Goal: Check status: Check status

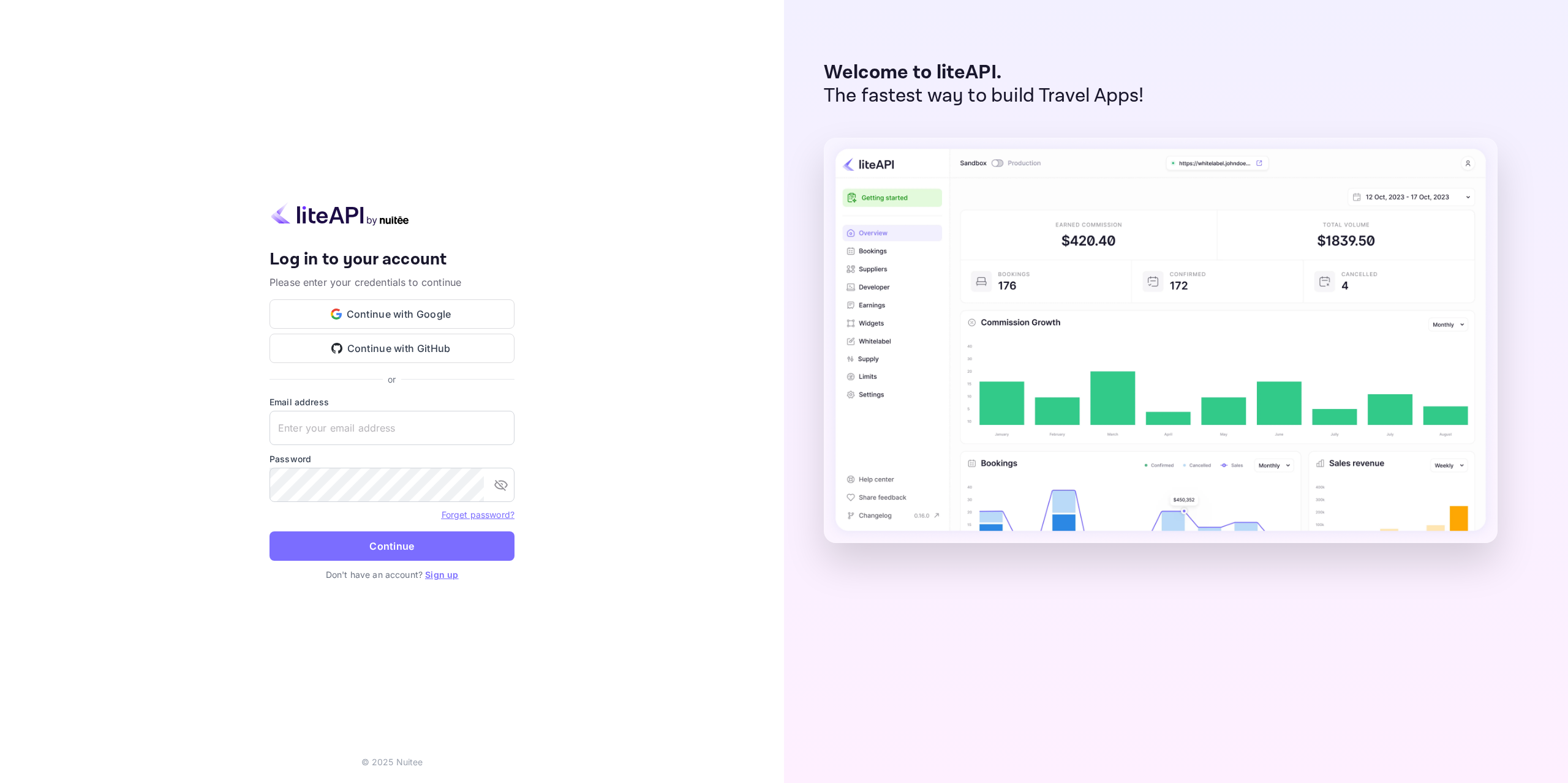
type input "[EMAIL_ADDRESS][DOMAIN_NAME]"
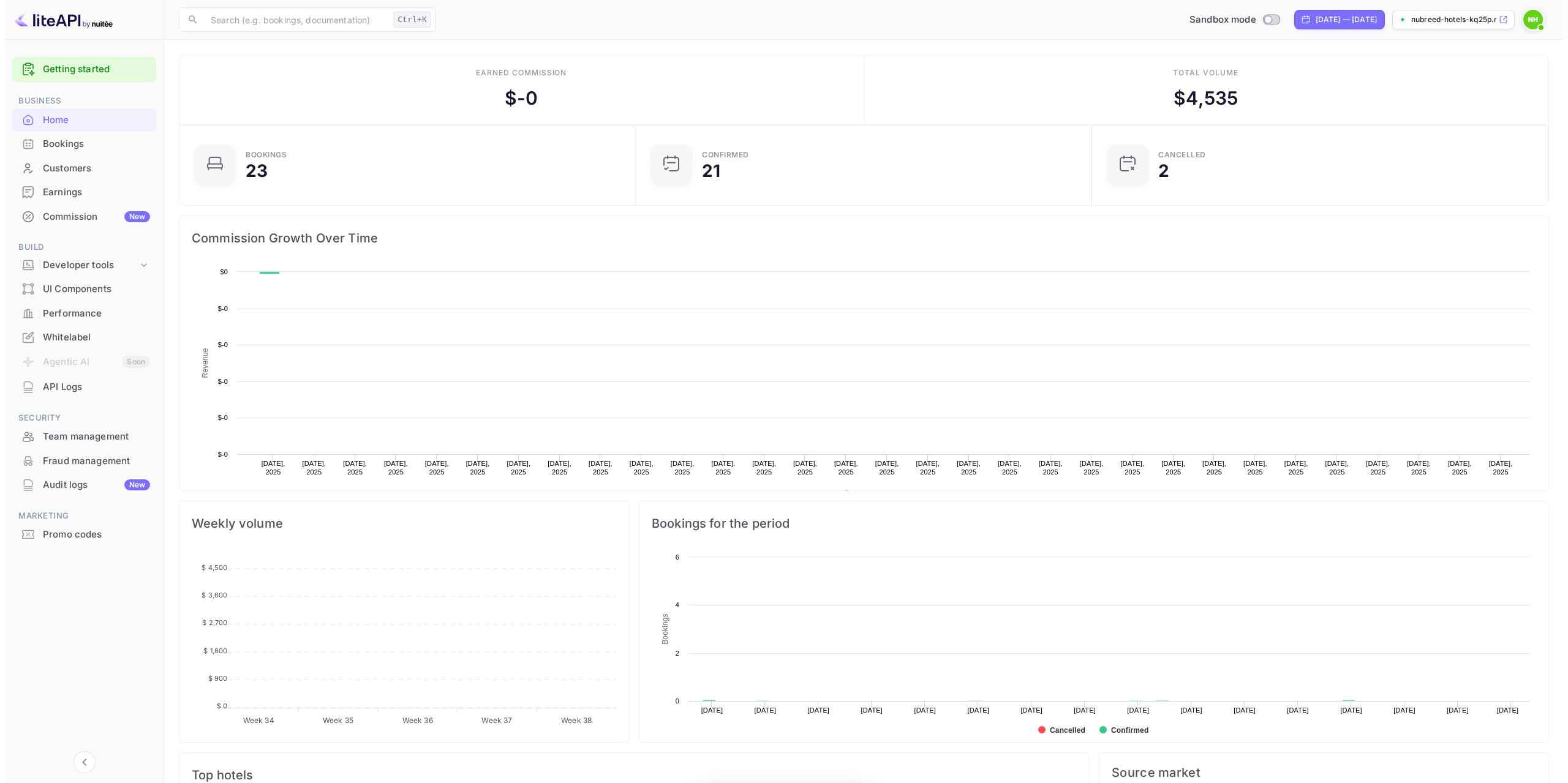
scroll to position [9, 9]
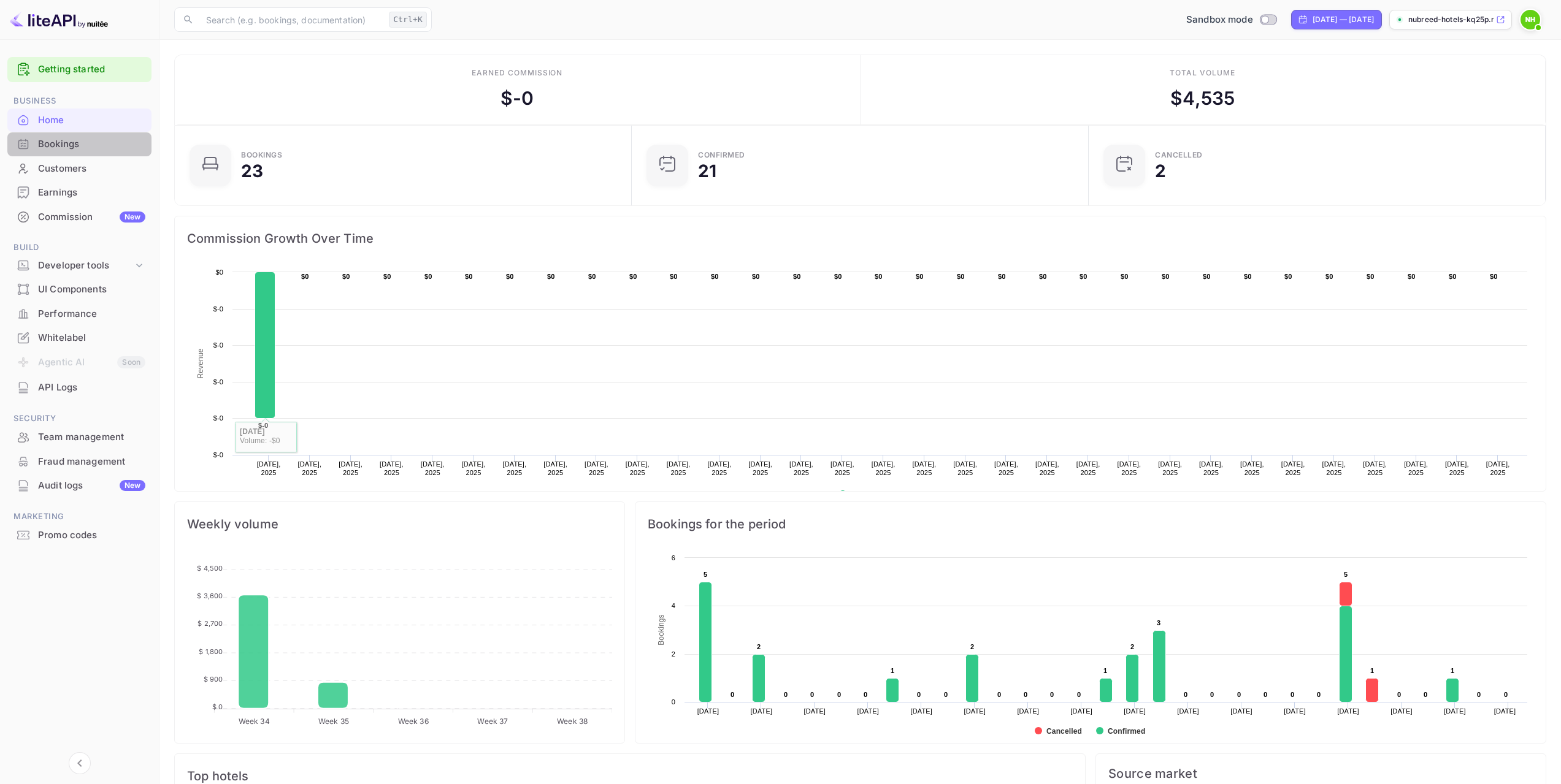
click at [66, 145] on div "Bookings" at bounding box center [91, 144] width 107 height 14
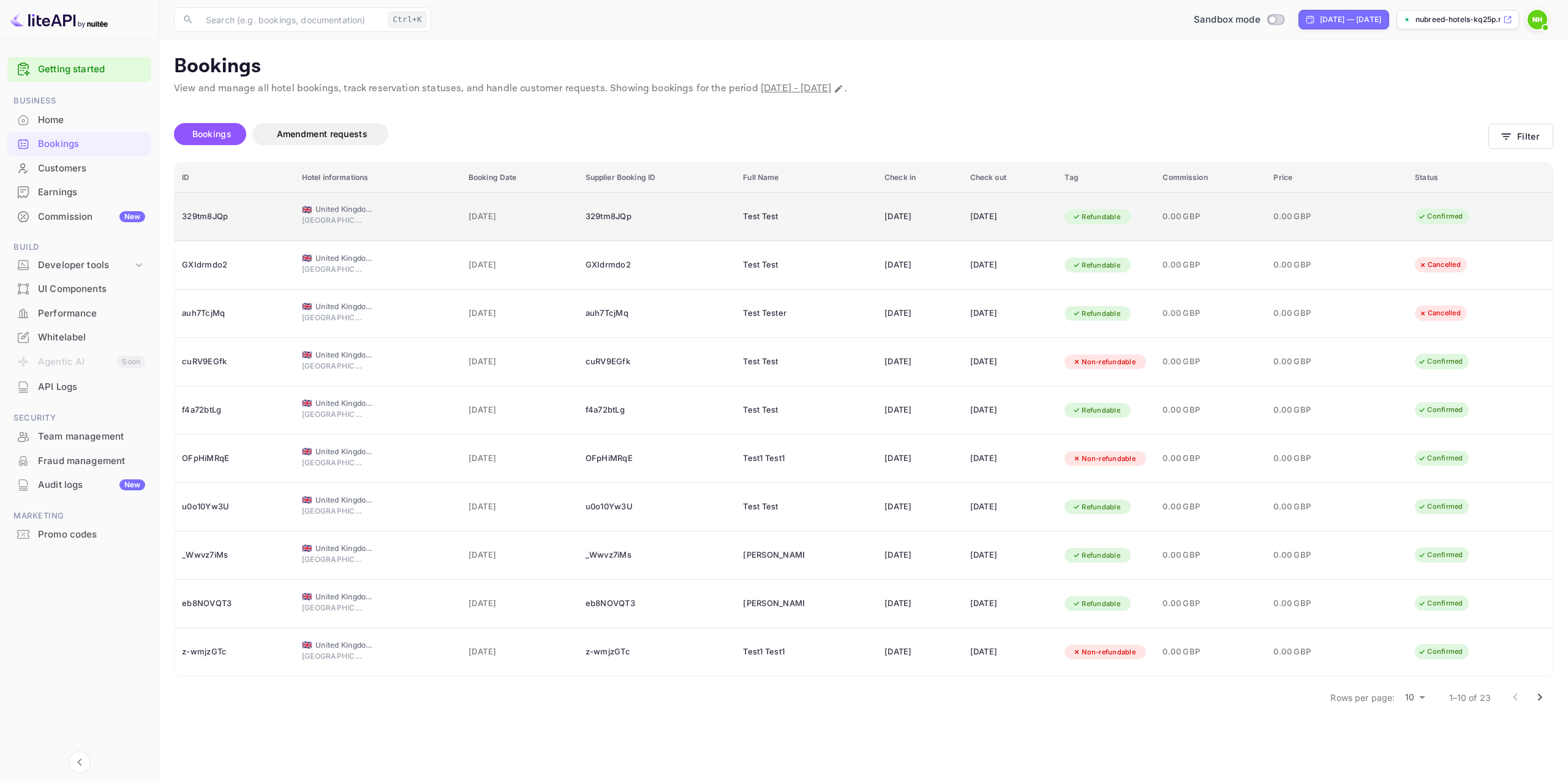
drag, startPoint x: 655, startPoint y: 211, endPoint x: 601, endPoint y: 220, distance: 54.7
click at [601, 220] on div "329tm8JQp" at bounding box center [657, 216] width 143 height 20
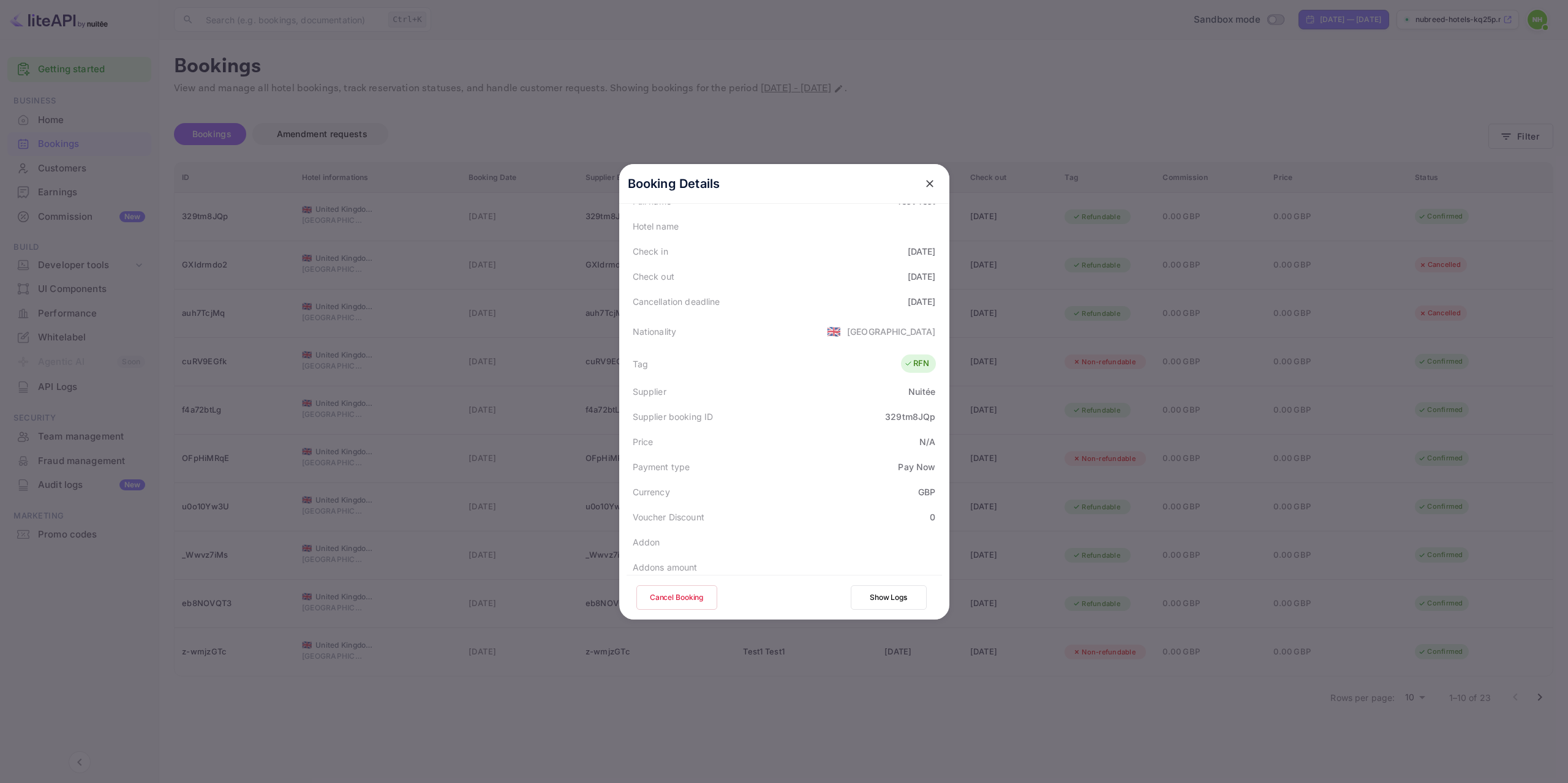
scroll to position [245, 0]
click at [917, 315] on div "RFN" at bounding box center [916, 321] width 25 height 12
click at [923, 184] on icon "close" at bounding box center [929, 184] width 12 height 12
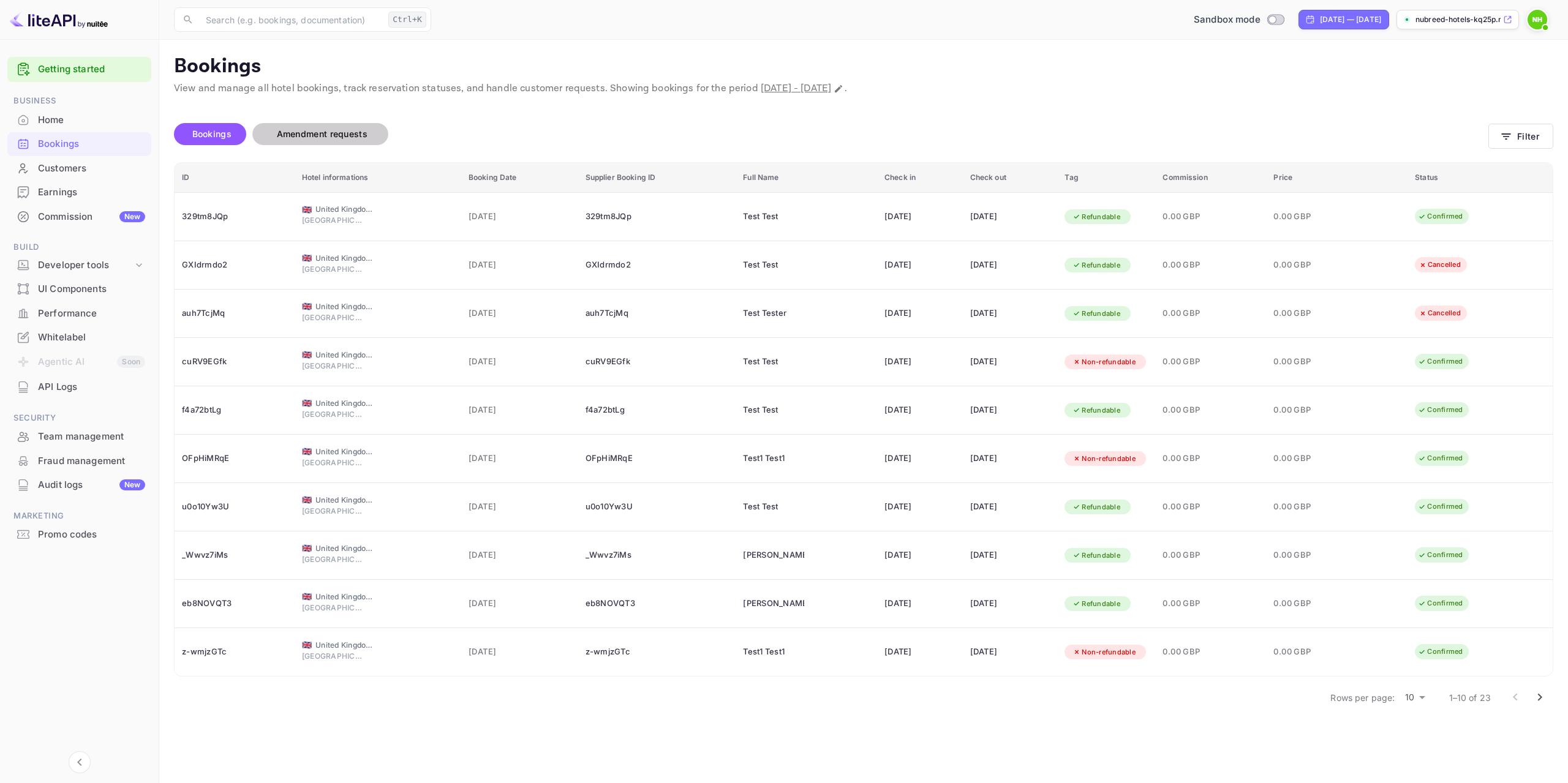
click at [296, 141] on button "Amendment requests" at bounding box center [320, 134] width 136 height 22
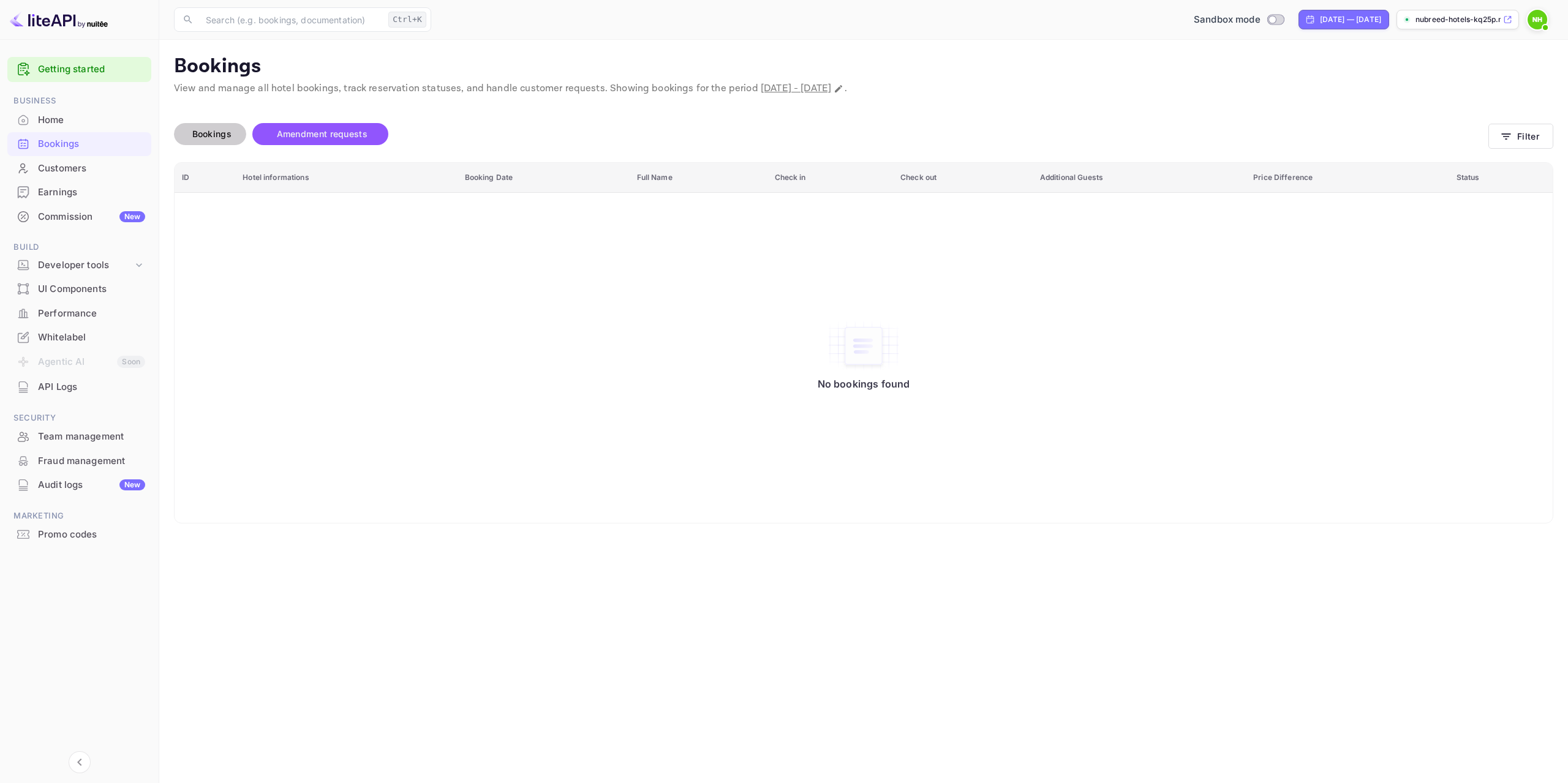
click at [217, 134] on span "Bookings" at bounding box center [212, 134] width 40 height 10
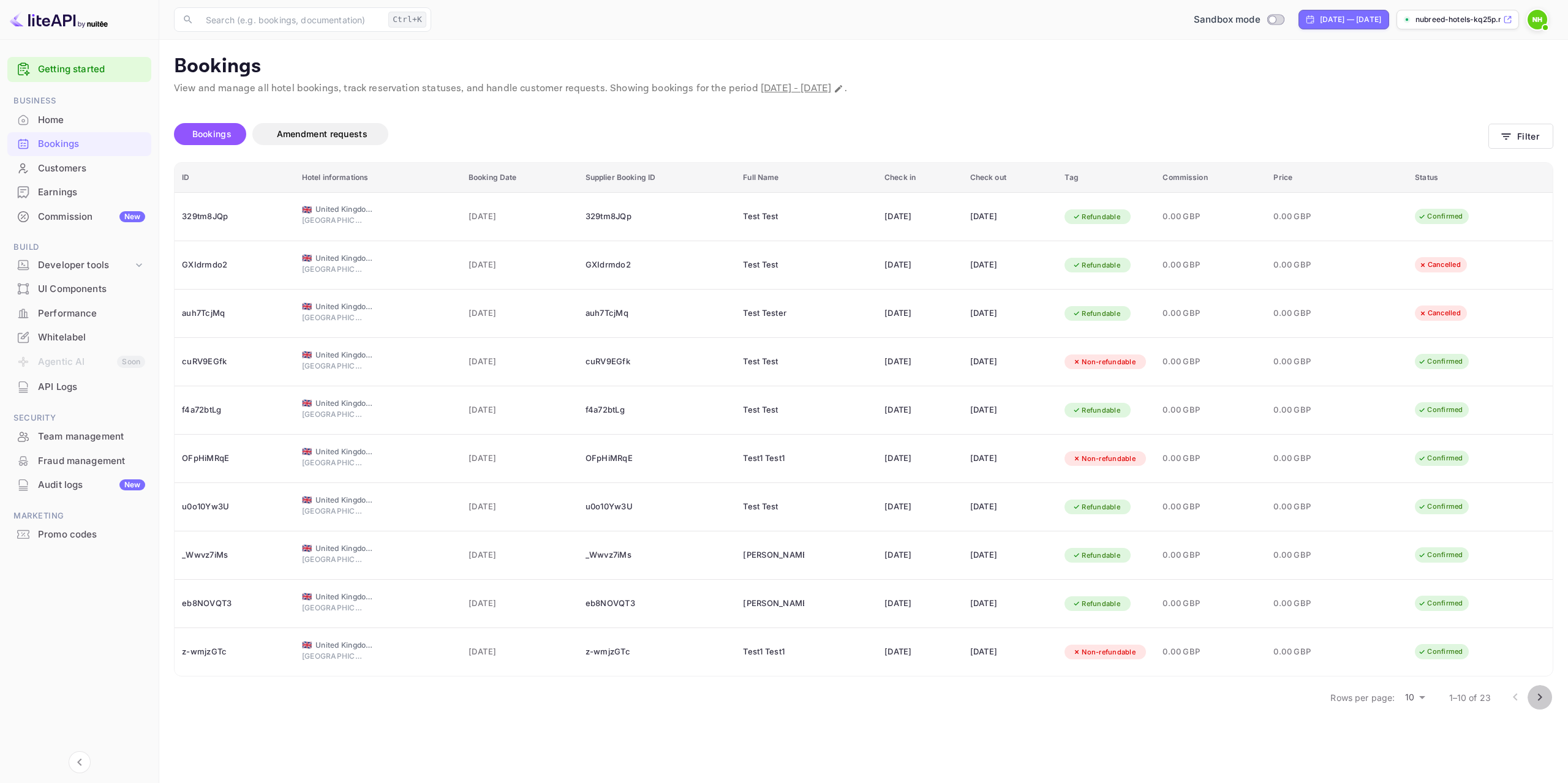
click at [1544, 698] on icon "Go to next page" at bounding box center [1540, 697] width 15 height 15
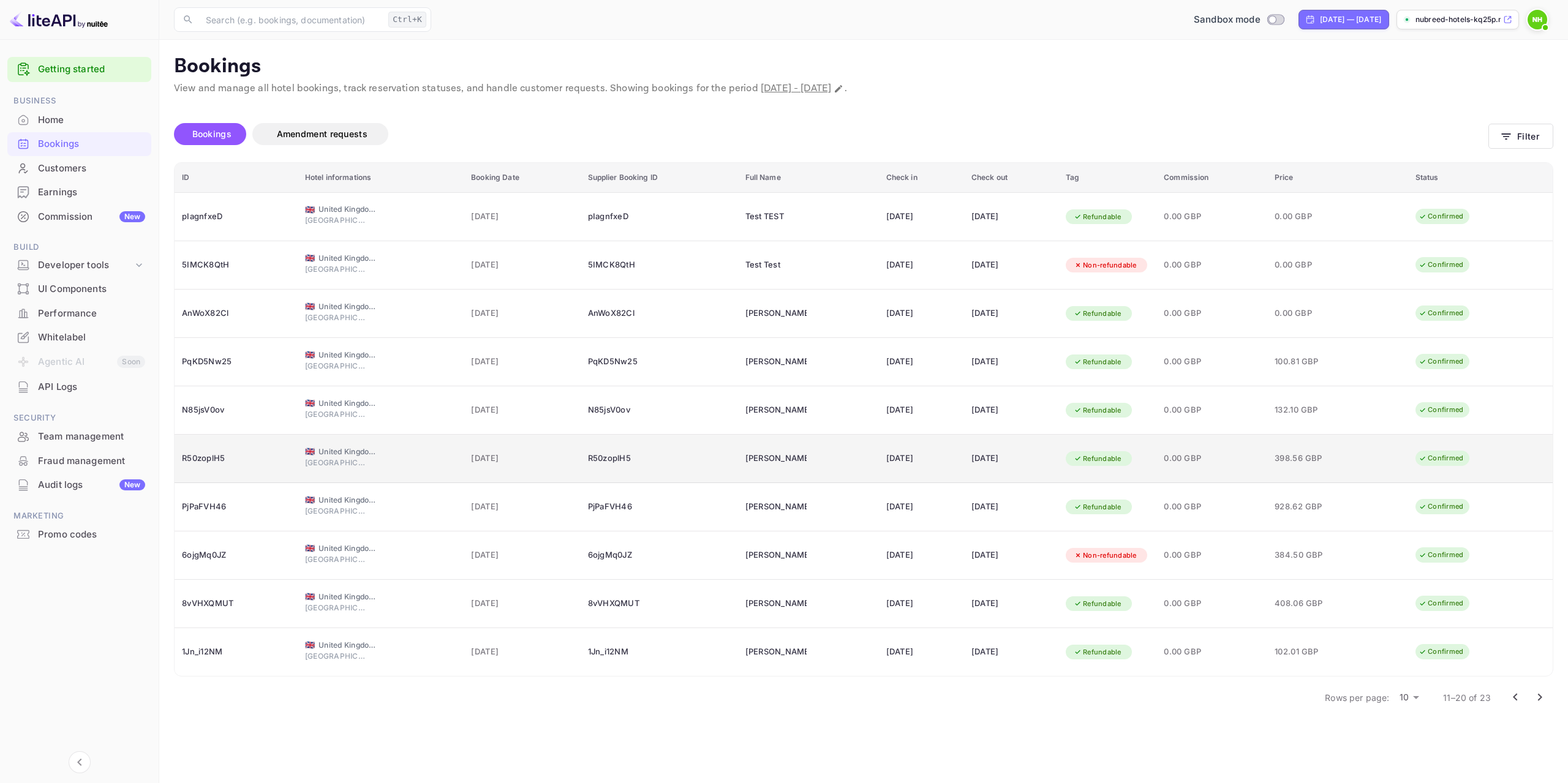
click at [257, 463] on div "R50zoplH5" at bounding box center [235, 458] width 108 height 20
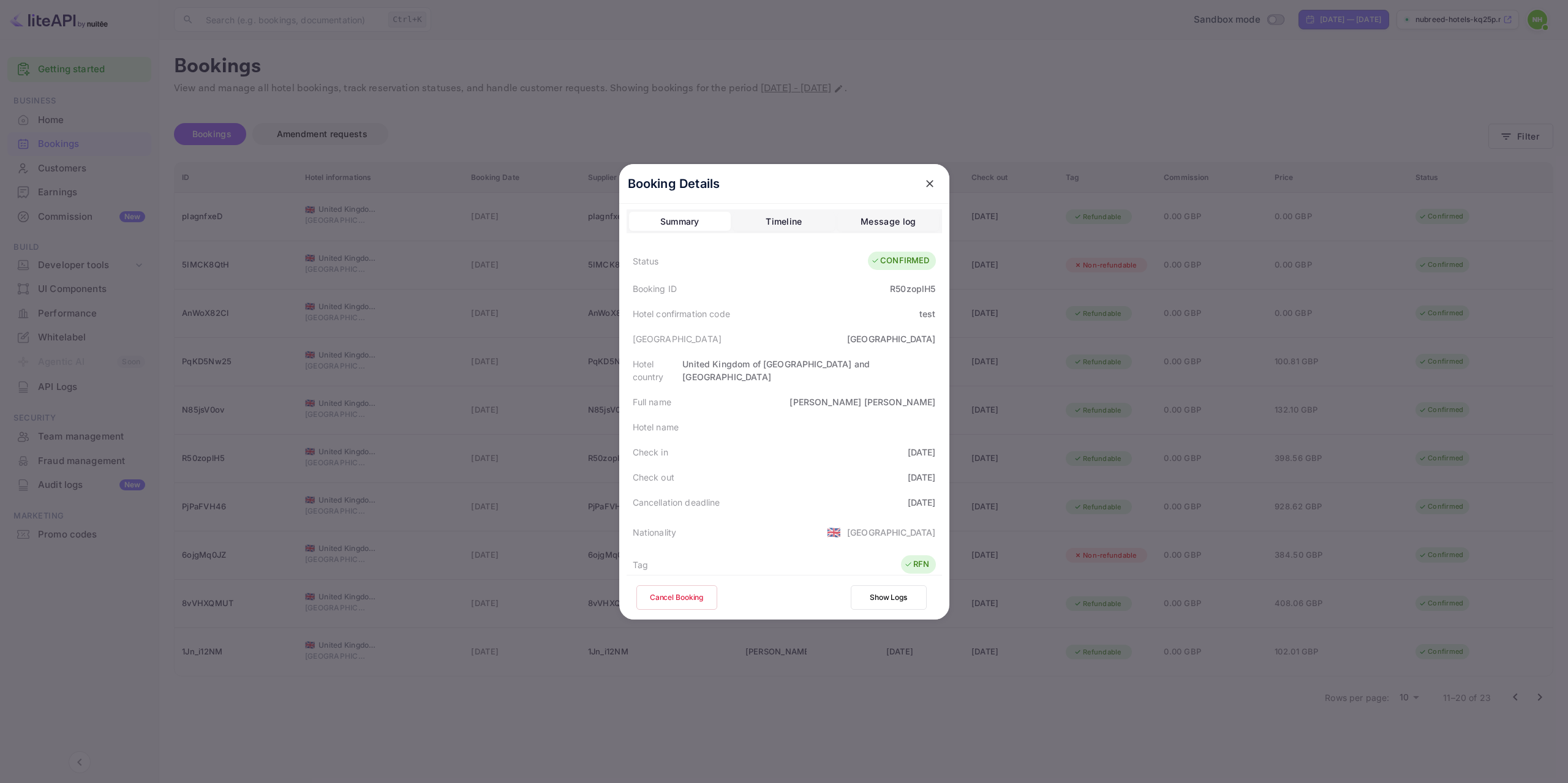
scroll to position [0, 0]
click at [781, 209] on div "Booking Details Summary Timeline Message log Status CONFIRMED Booking ID R50zop…" at bounding box center [784, 392] width 330 height 455
click at [785, 220] on div "Timeline" at bounding box center [783, 224] width 36 height 15
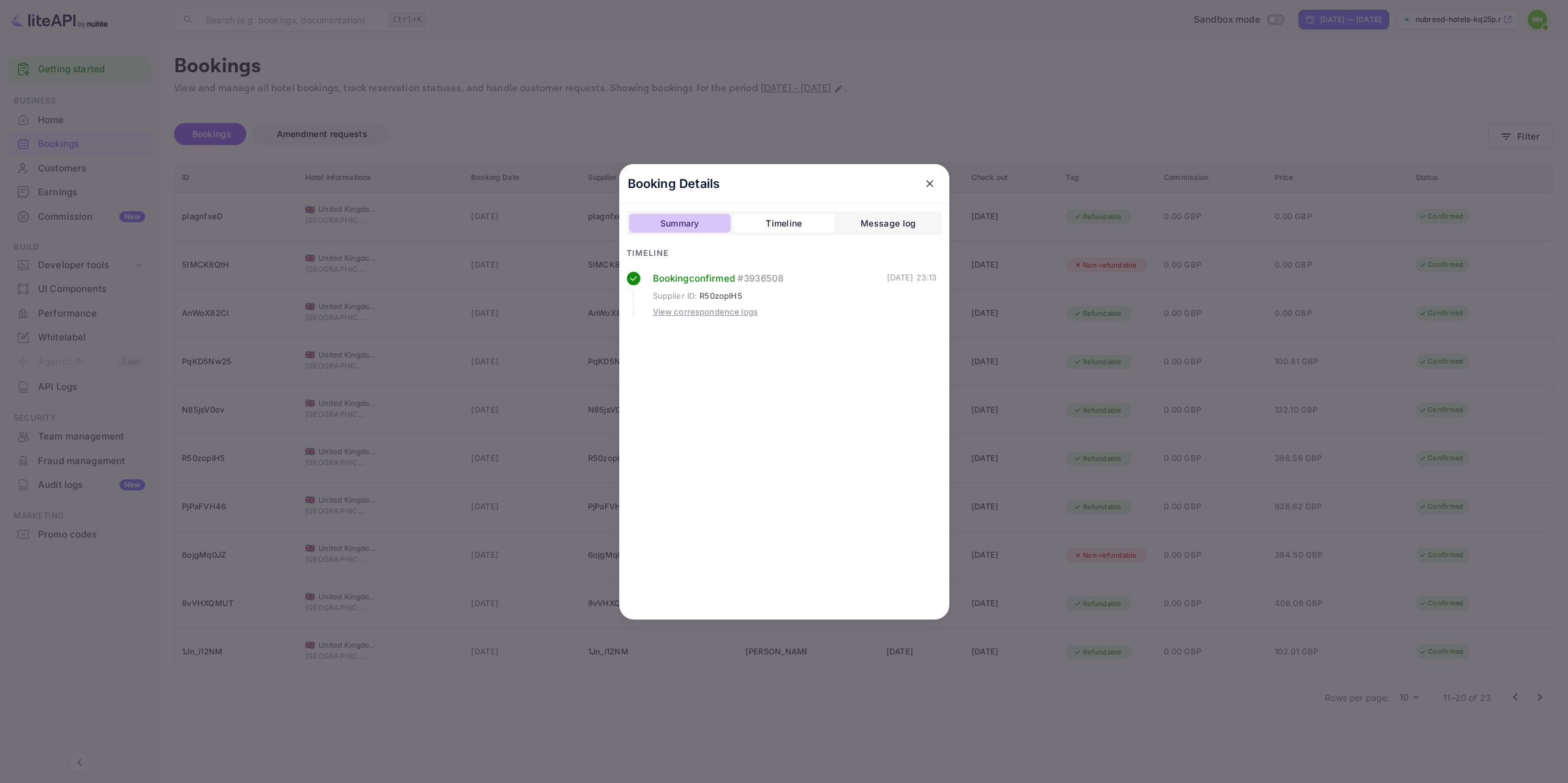
click at [686, 218] on div "Summary" at bounding box center [680, 224] width 40 height 15
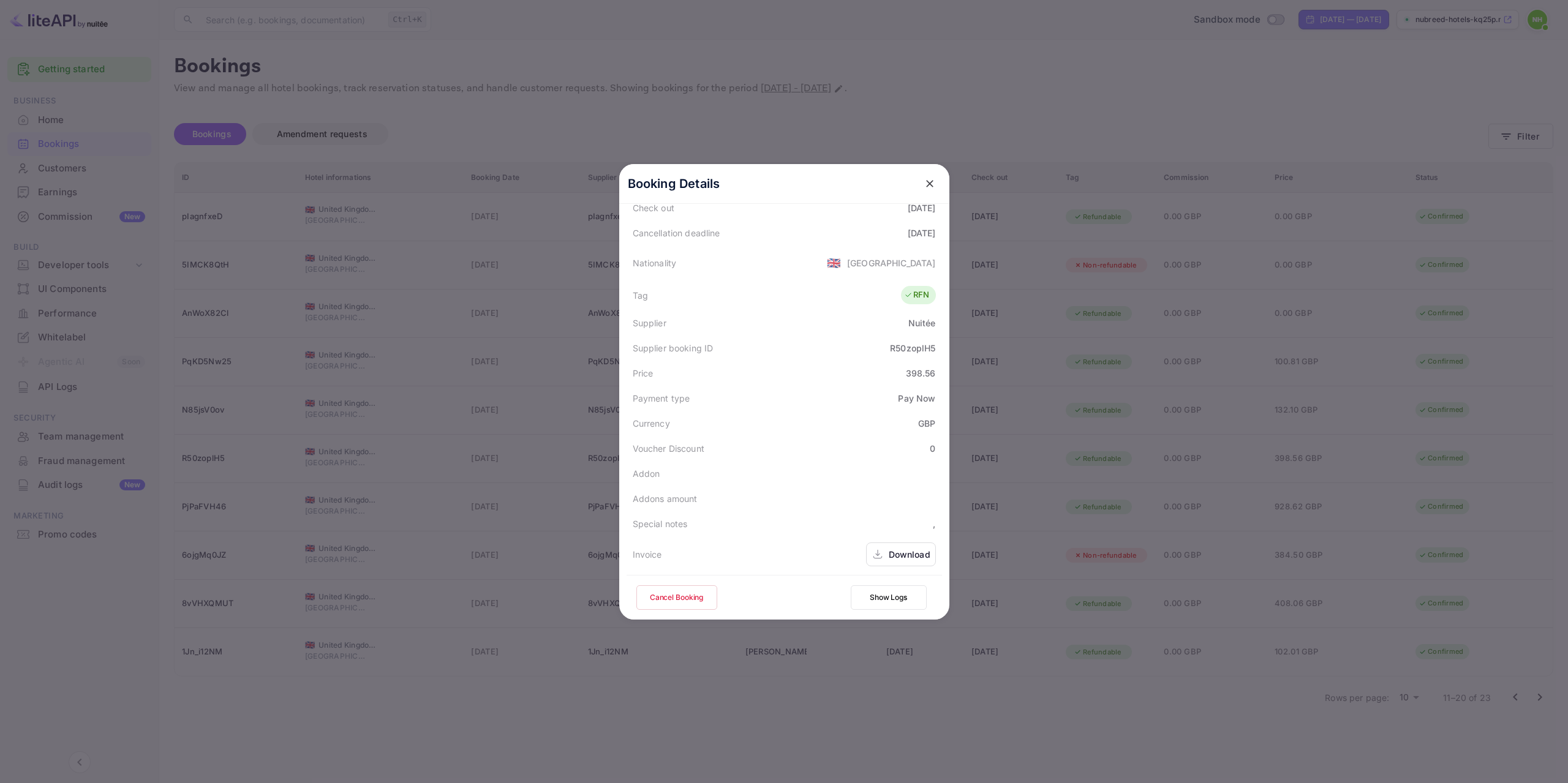
scroll to position [297, 0]
